Goal: Information Seeking & Learning: Learn about a topic

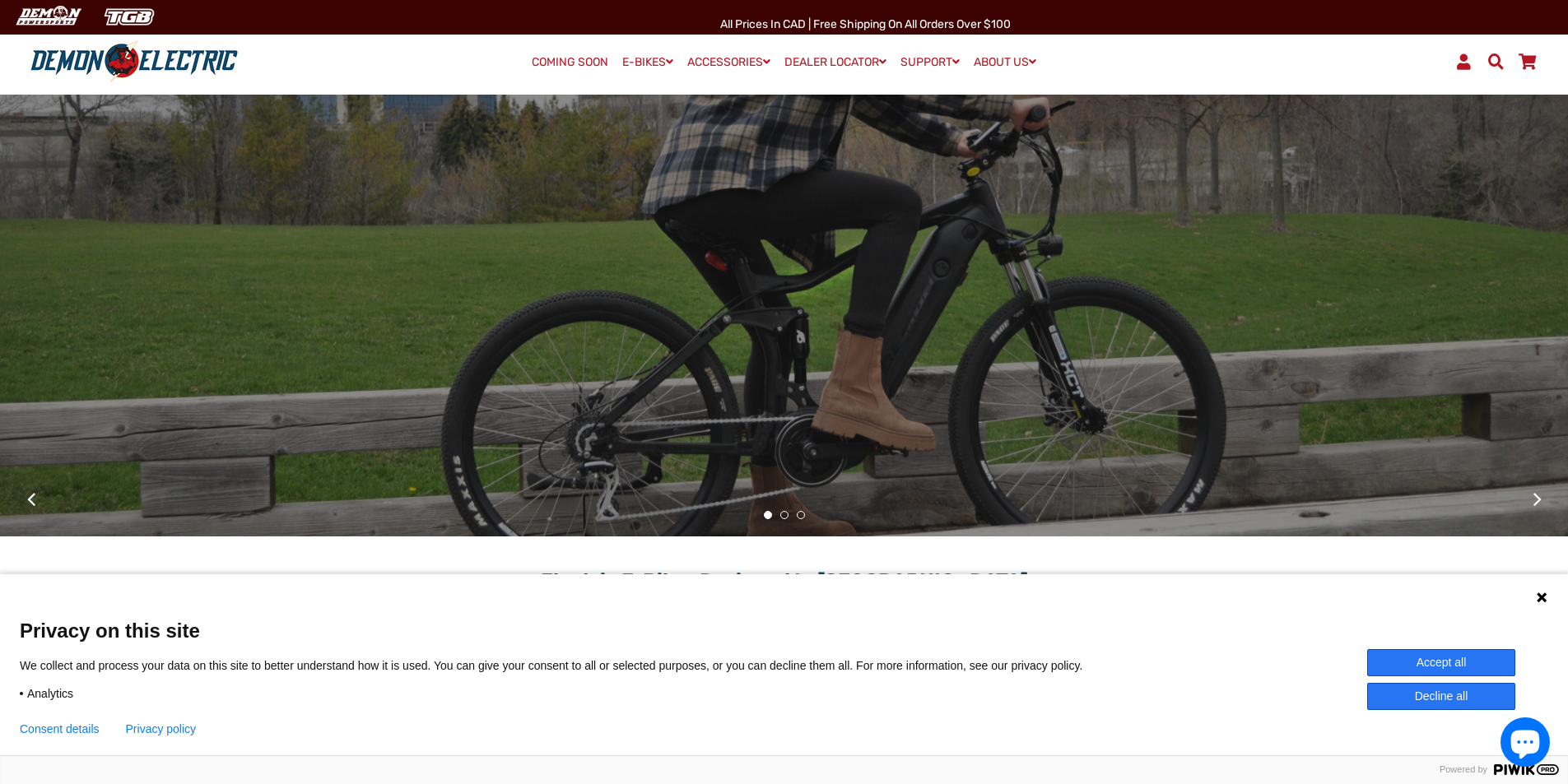
scroll to position [165, 0]
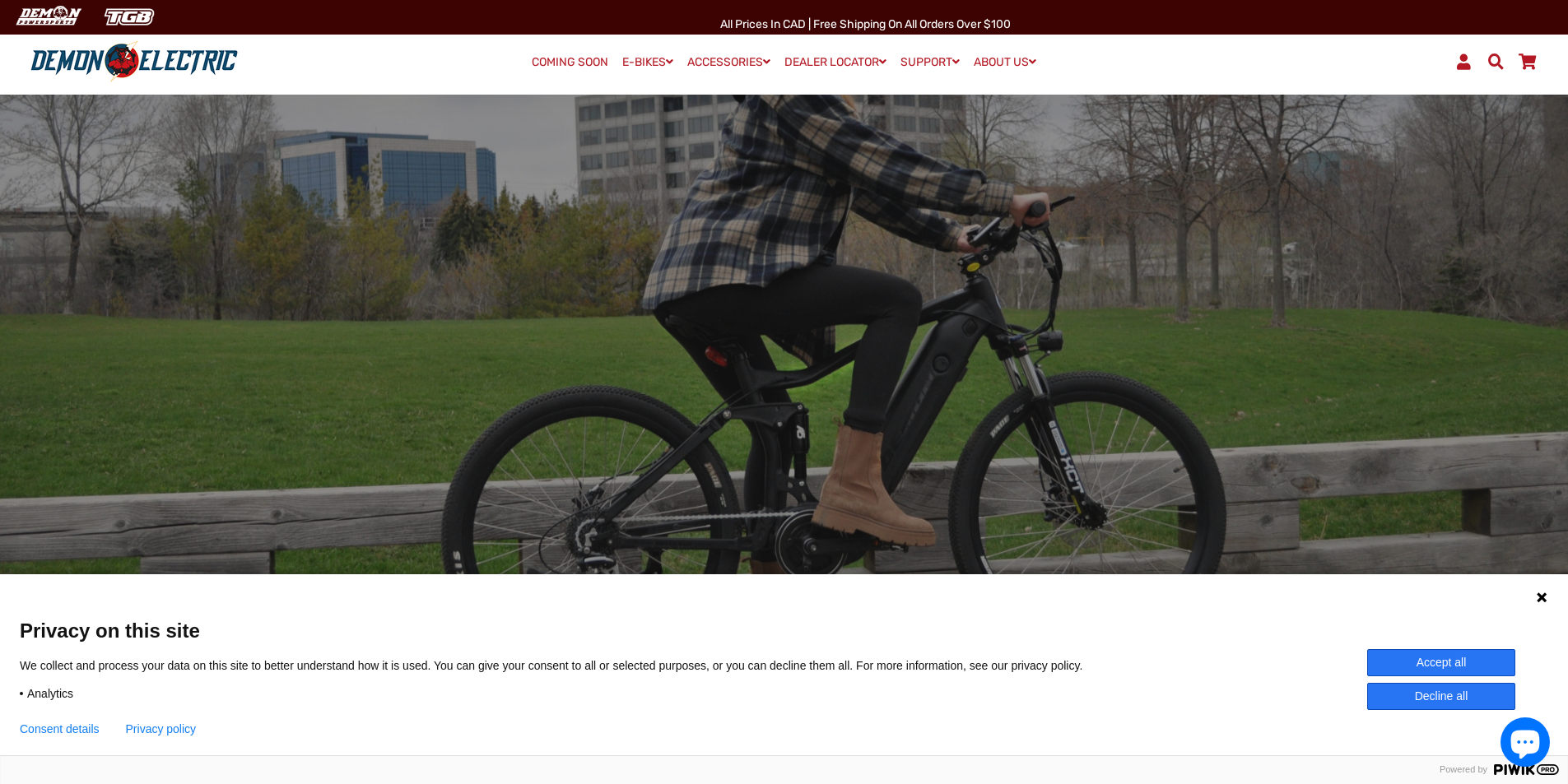
click at [867, 350] on div at bounding box center [784, 315] width 947 height 99
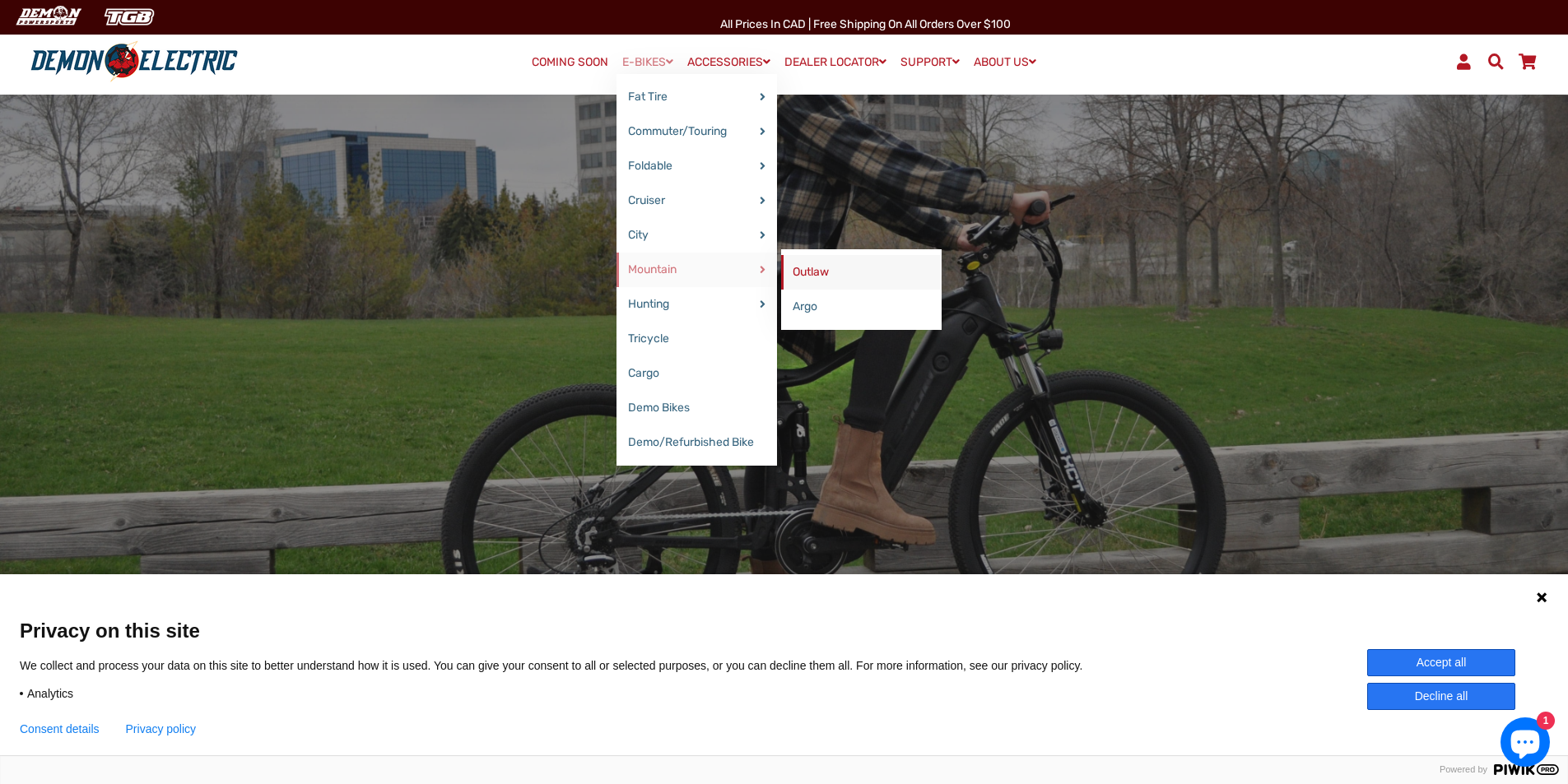
click at [817, 277] on link "Outlaw" at bounding box center [861, 272] width 160 height 35
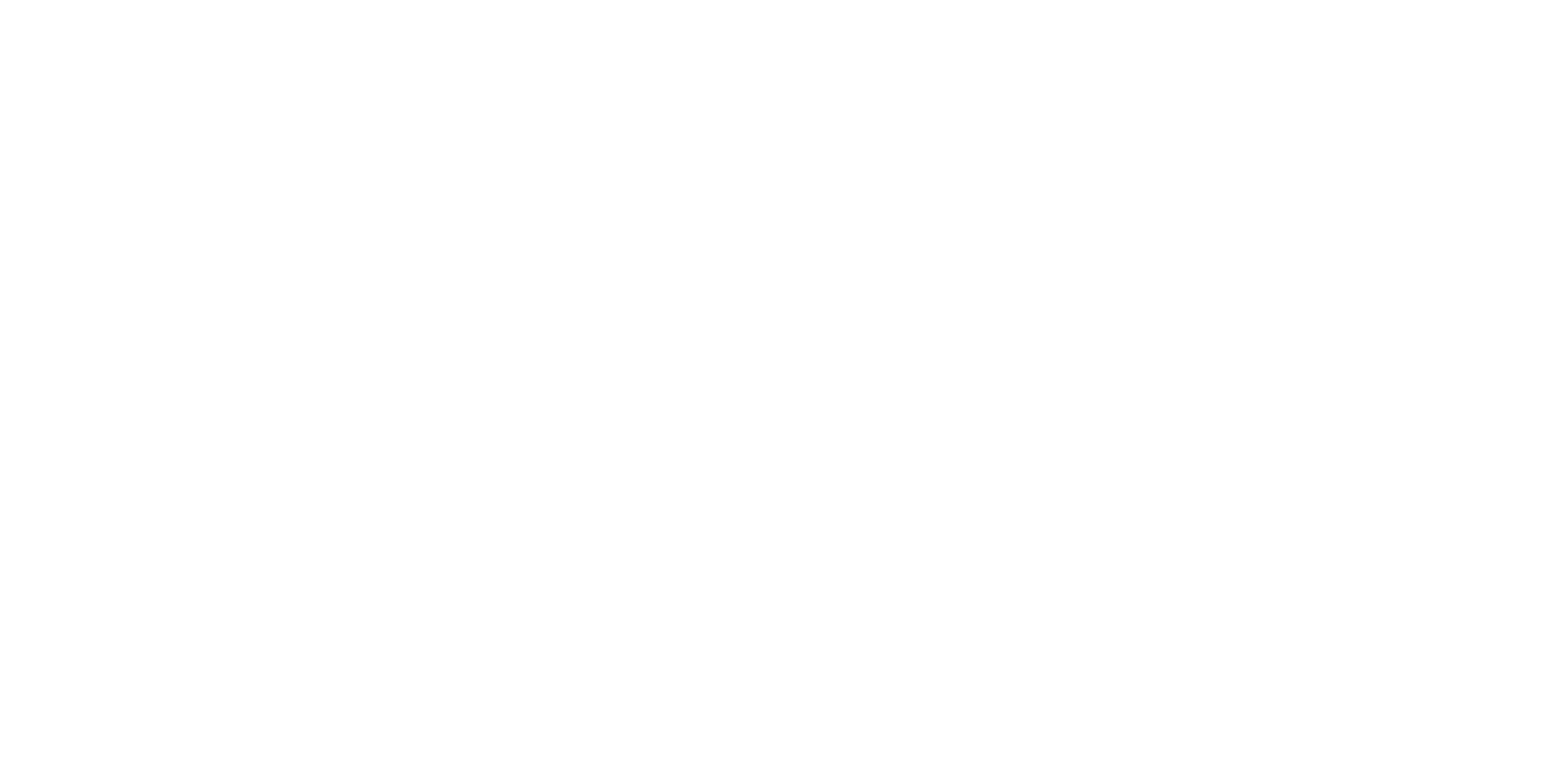
select select "******"
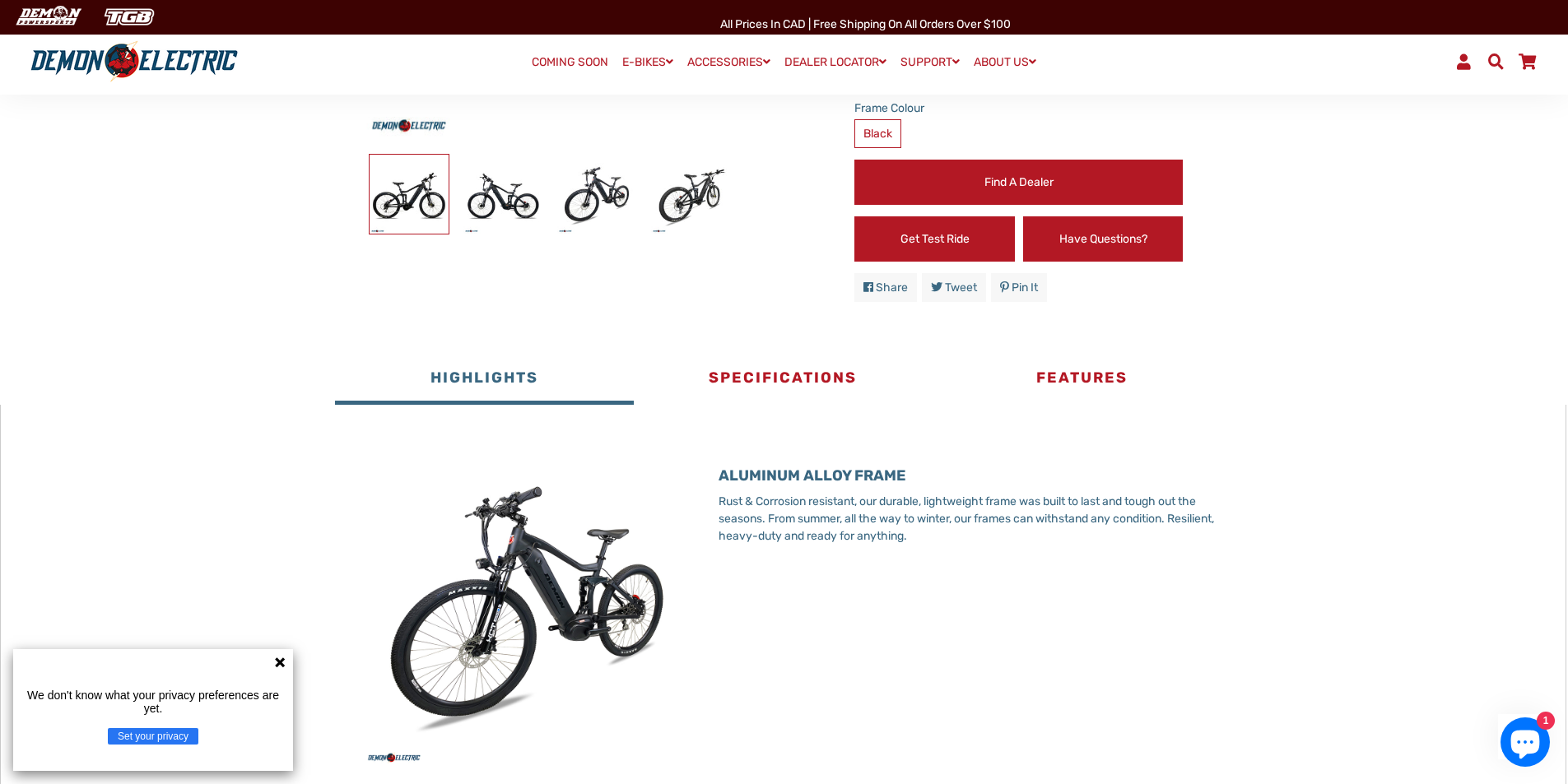
scroll to position [576, 0]
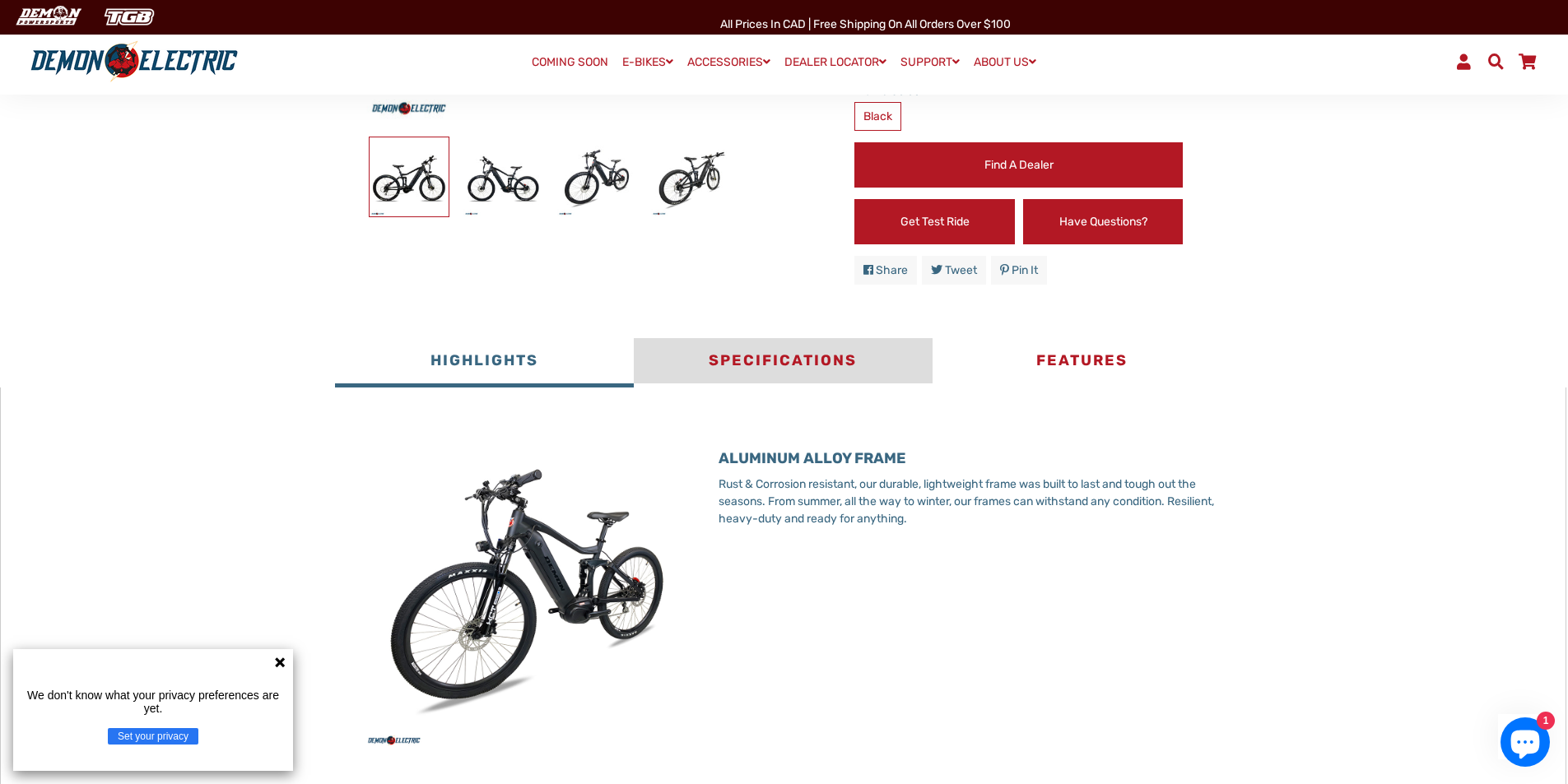
click at [774, 347] on button "Specifications" at bounding box center [784, 363] width 299 height 50
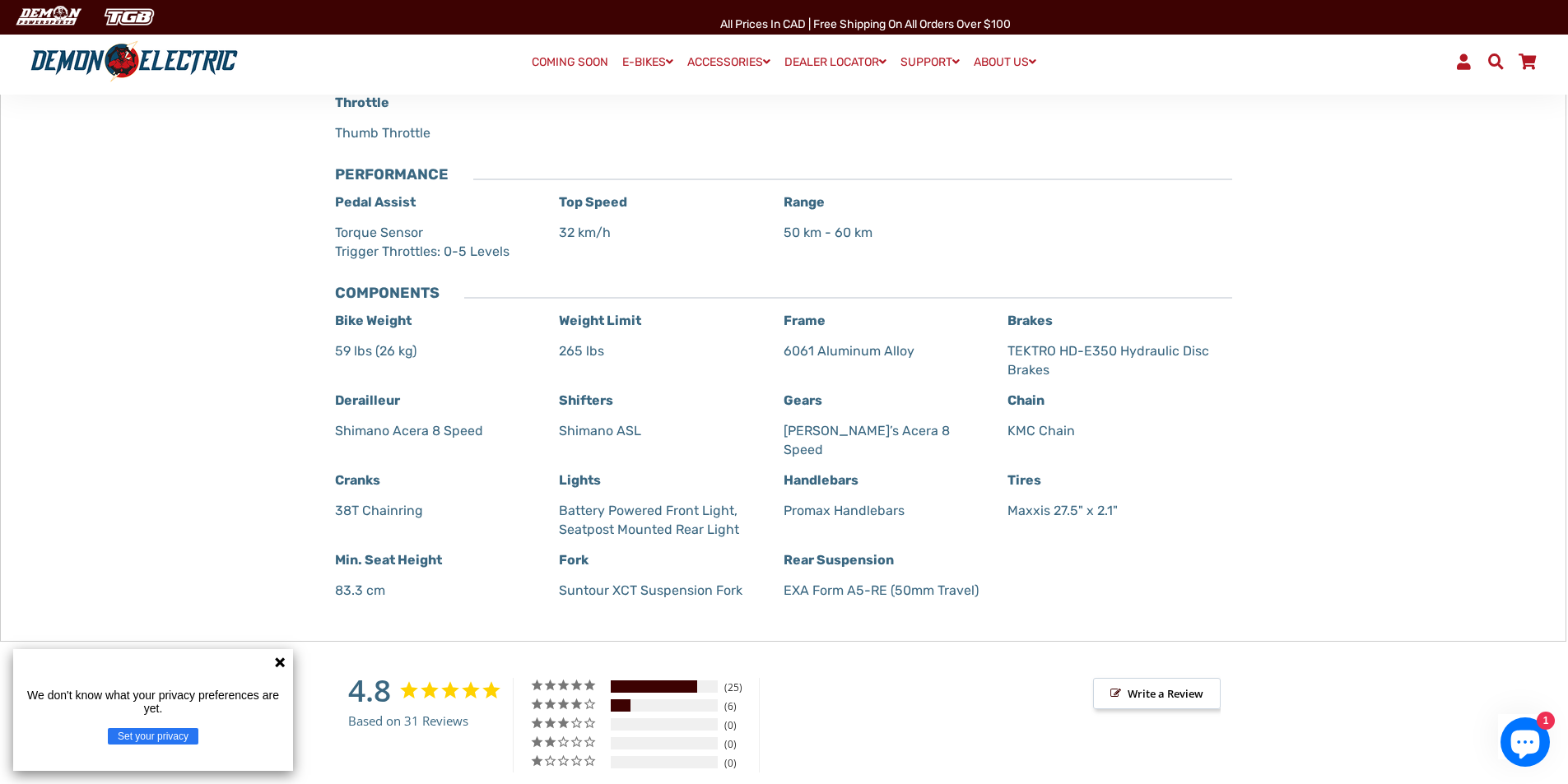
scroll to position [1152, 0]
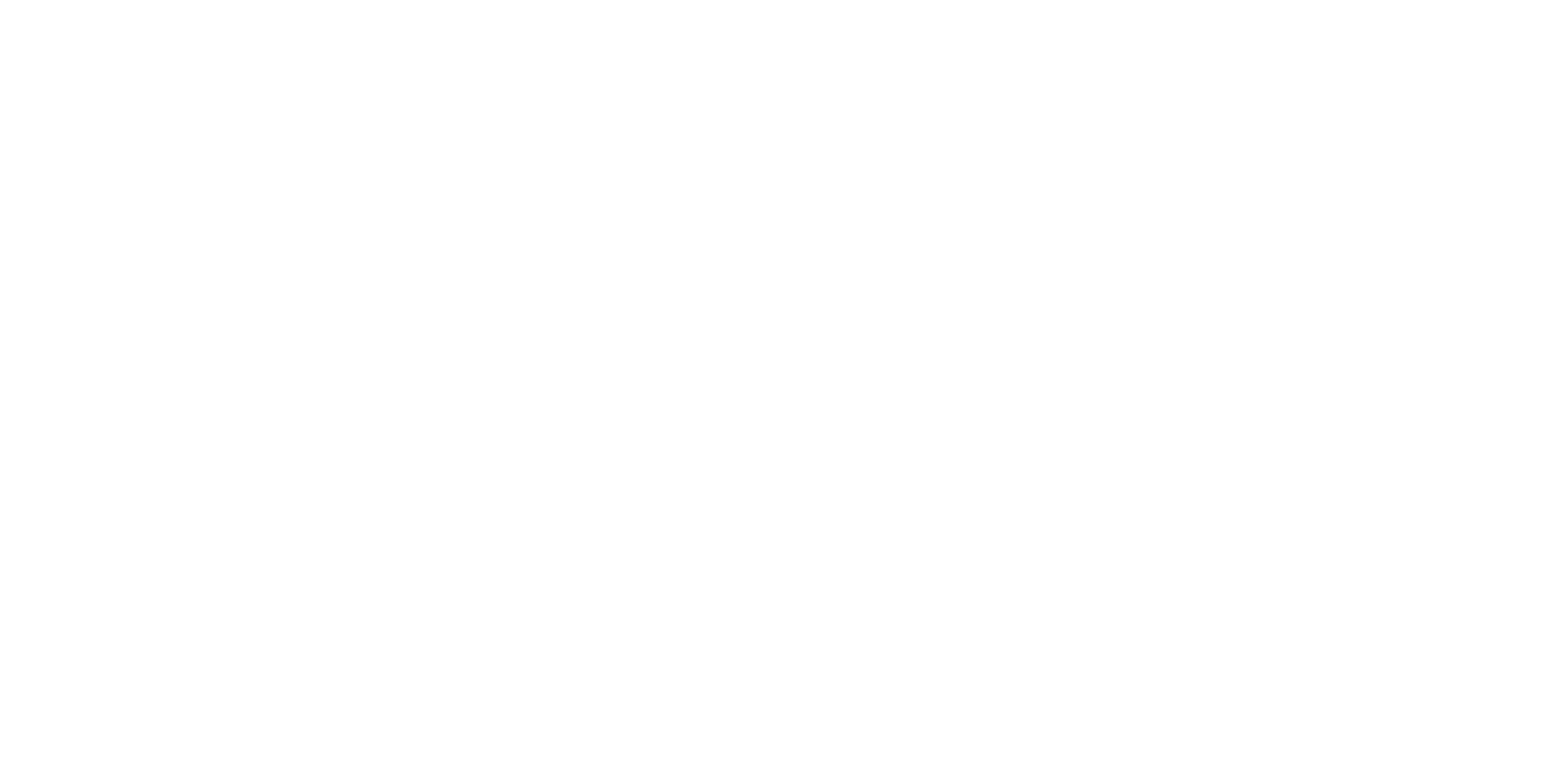
select select "******"
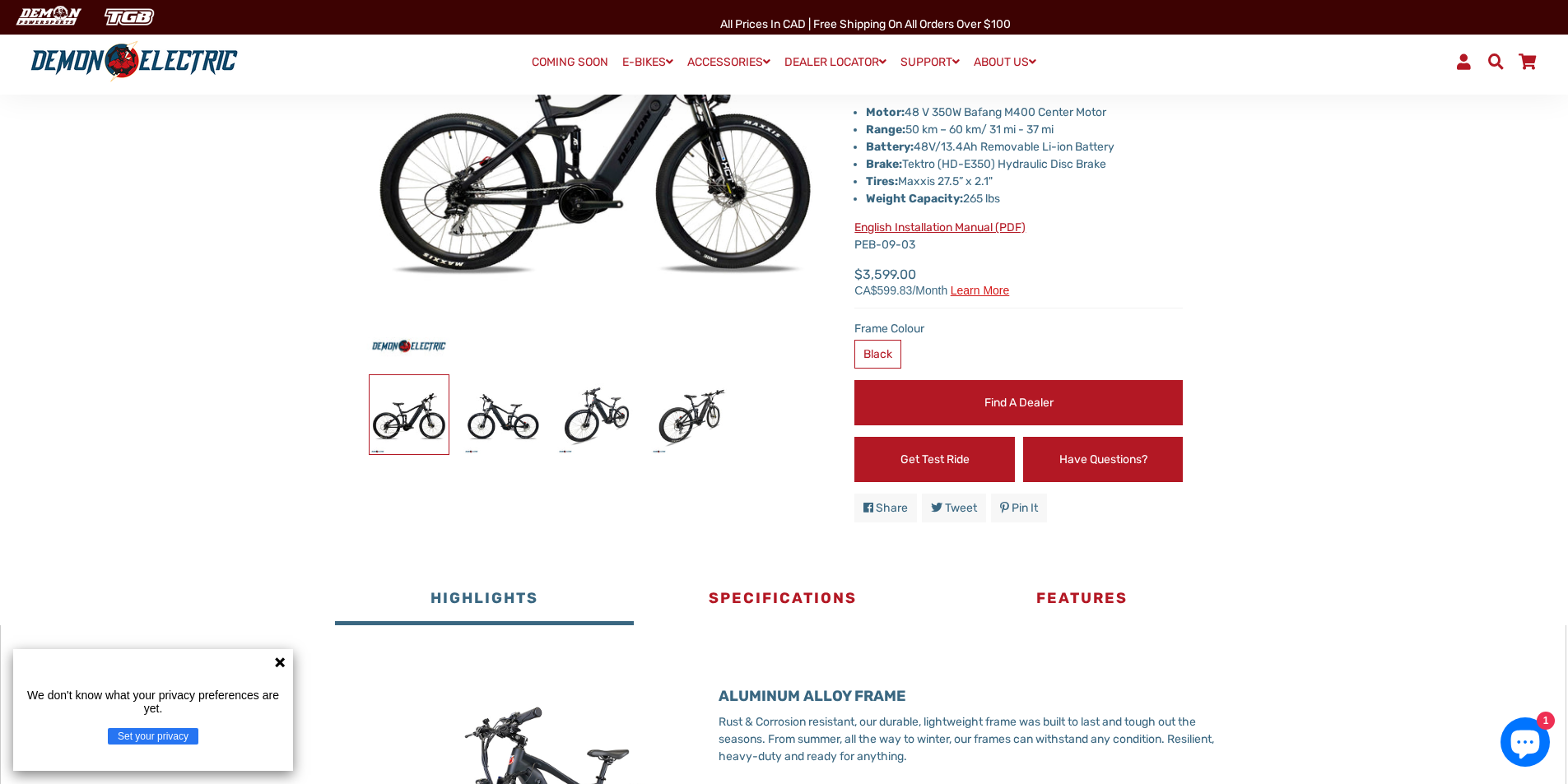
scroll to position [329, 0]
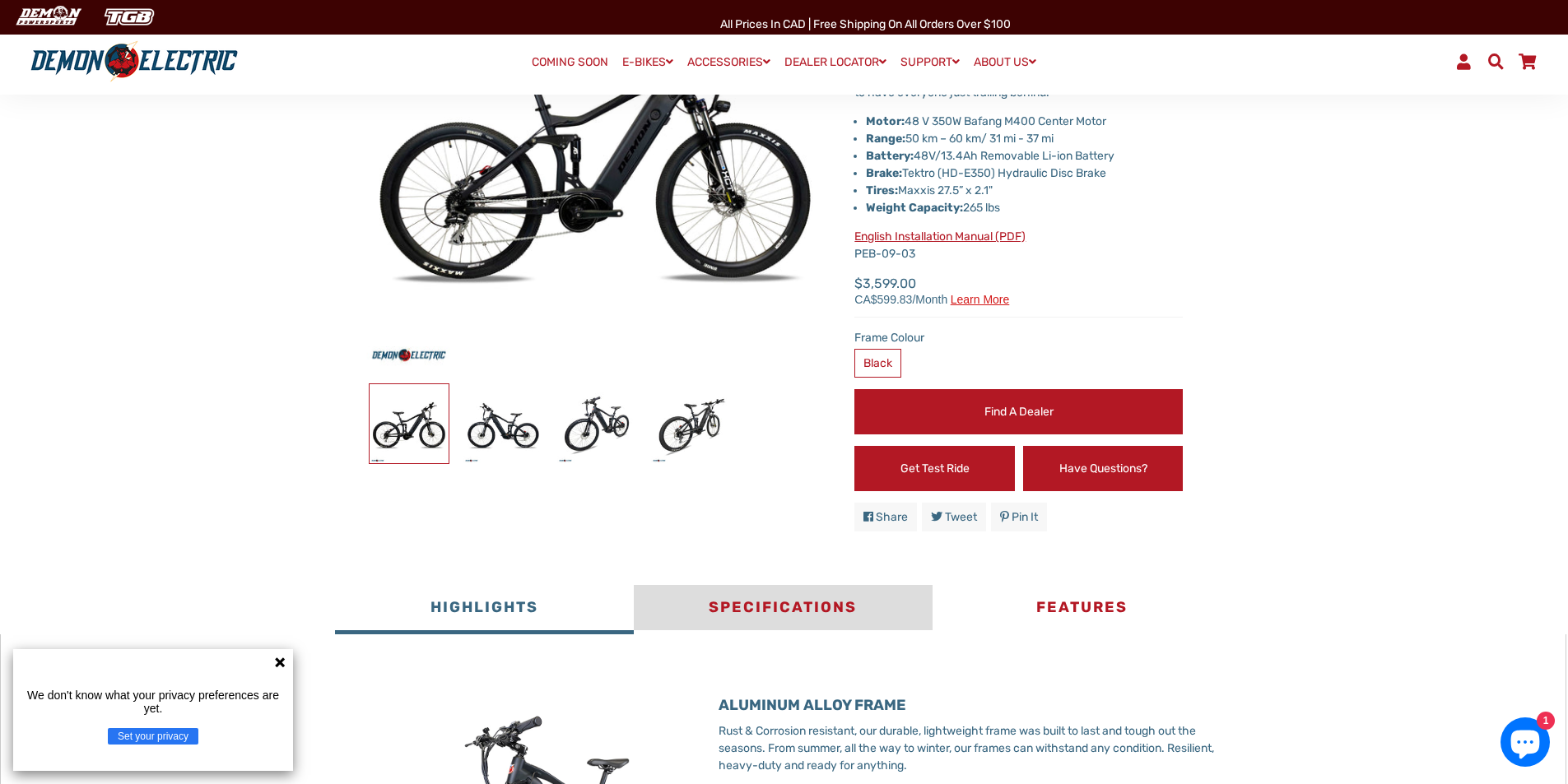
click at [855, 605] on button "Specifications" at bounding box center [784, 610] width 299 height 50
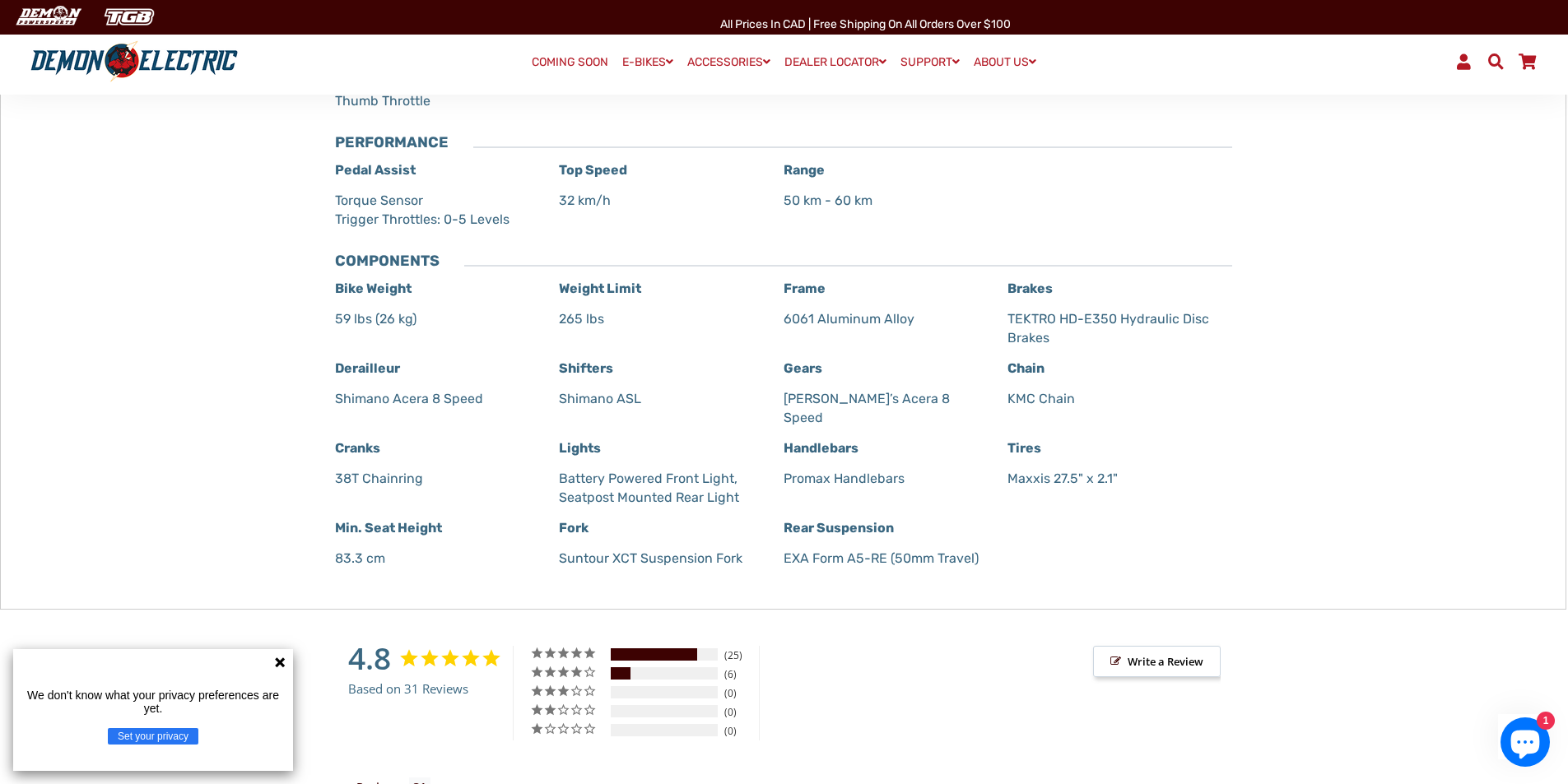
scroll to position [1233, 0]
